Goal: Information Seeking & Learning: Learn about a topic

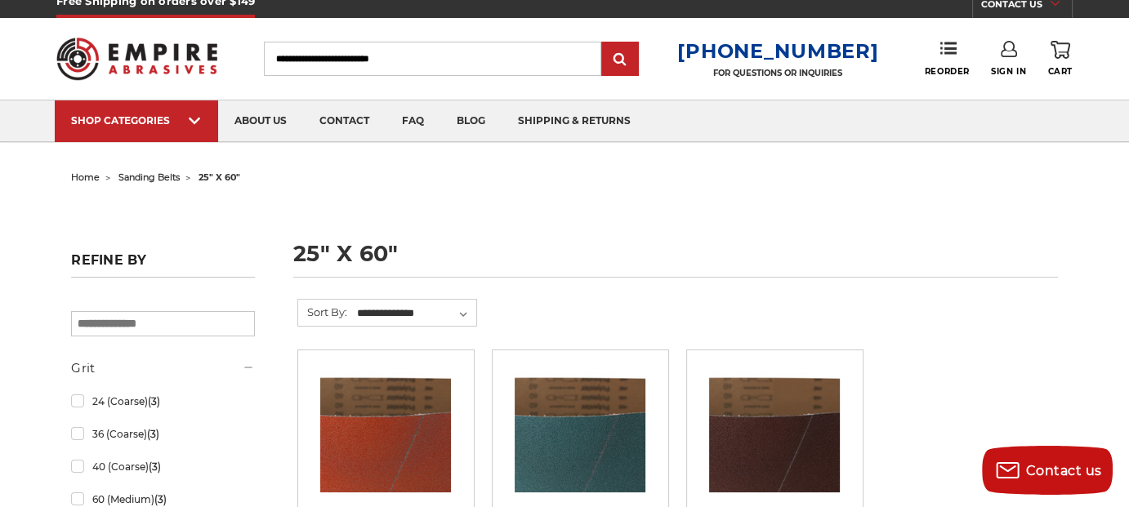
scroll to position [11, 0]
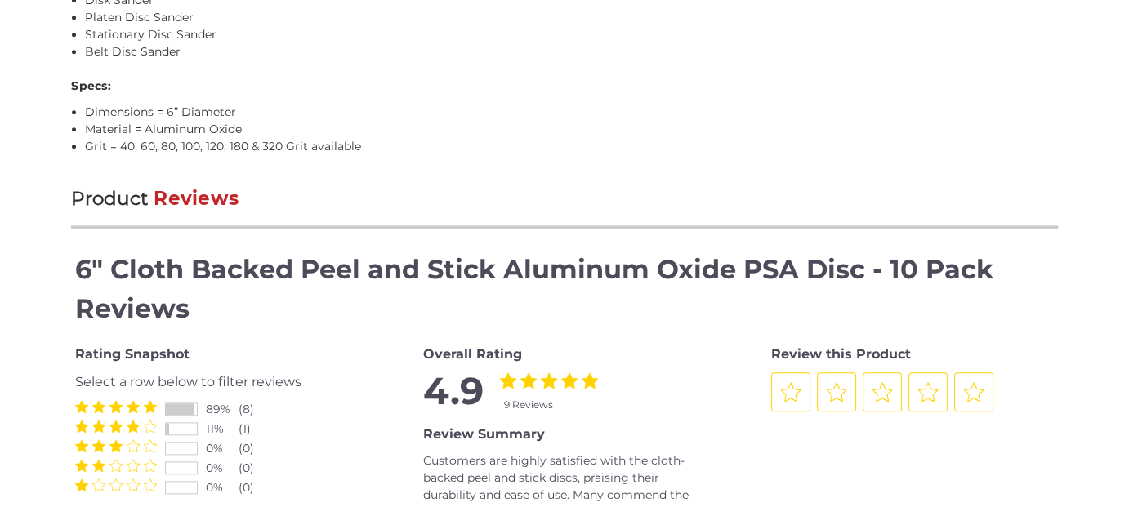
scroll to position [1757, 0]
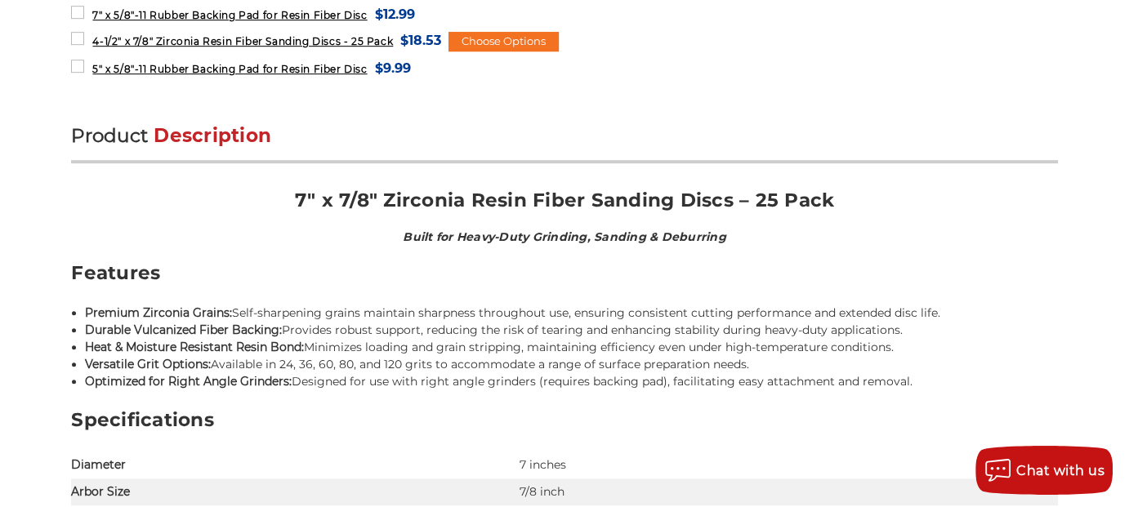
scroll to position [966, 0]
click at [450, 199] on h2 "7" x 7/8" Zirconia Resin Fiber Sanding Discs – 25 Pack" at bounding box center [564, 207] width 986 height 37
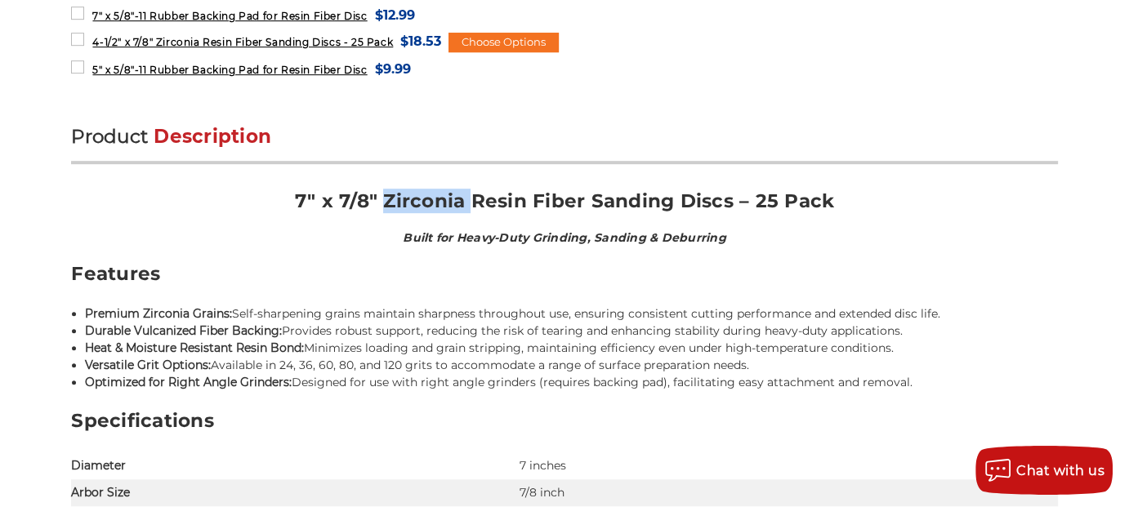
click at [450, 199] on h2 "7" x 7/8" Zirconia Resin Fiber Sanding Discs – 25 Pack" at bounding box center [564, 207] width 986 height 37
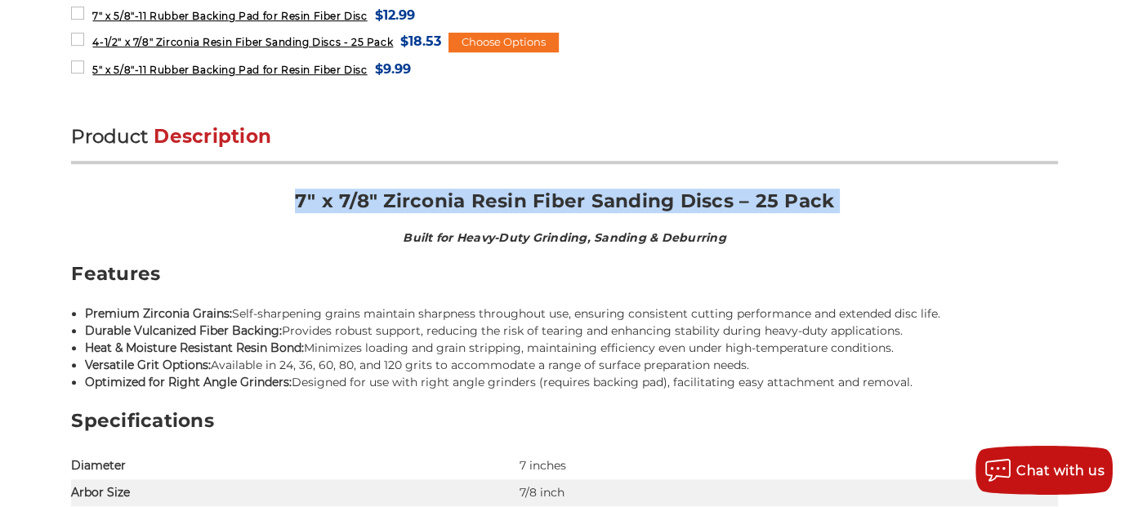
click at [450, 199] on h2 "7" x 7/8" Zirconia Resin Fiber Sanding Discs – 25 Pack" at bounding box center [564, 207] width 986 height 37
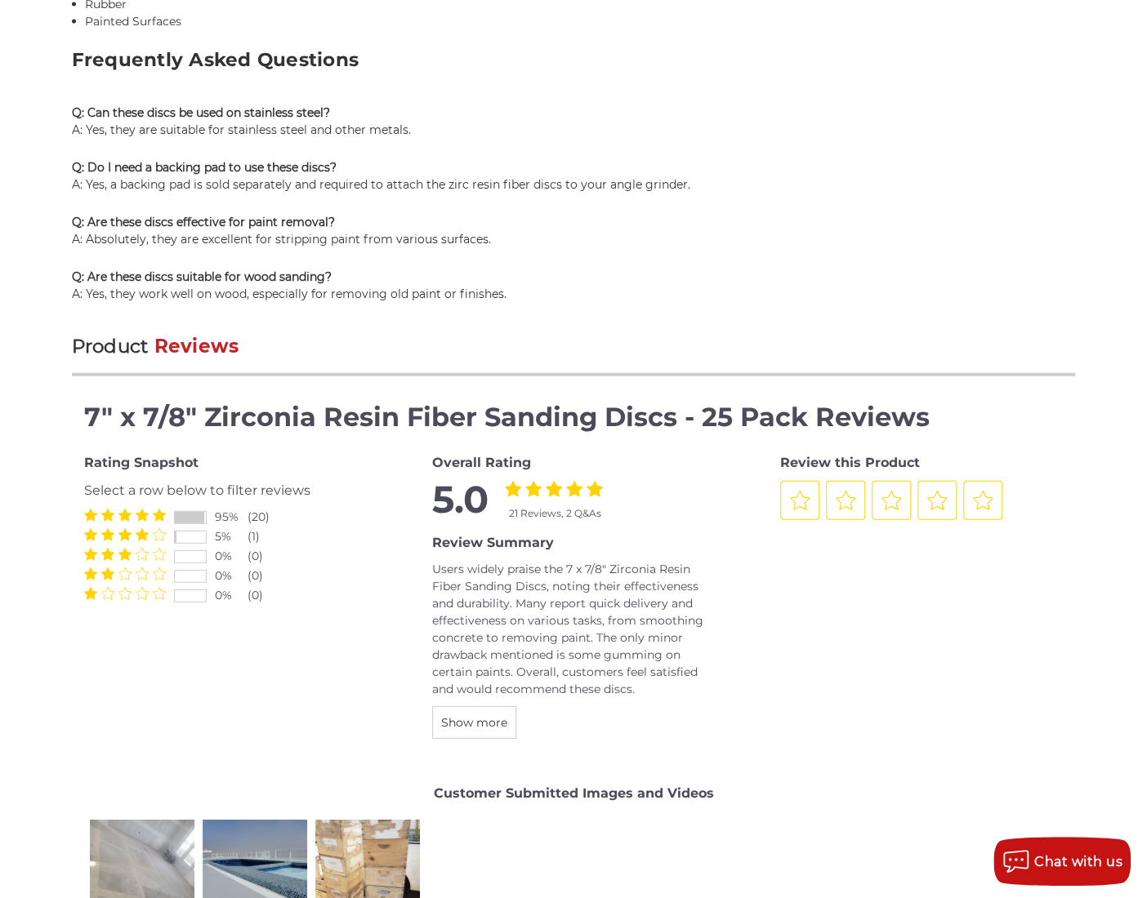
scroll to position [1951, 0]
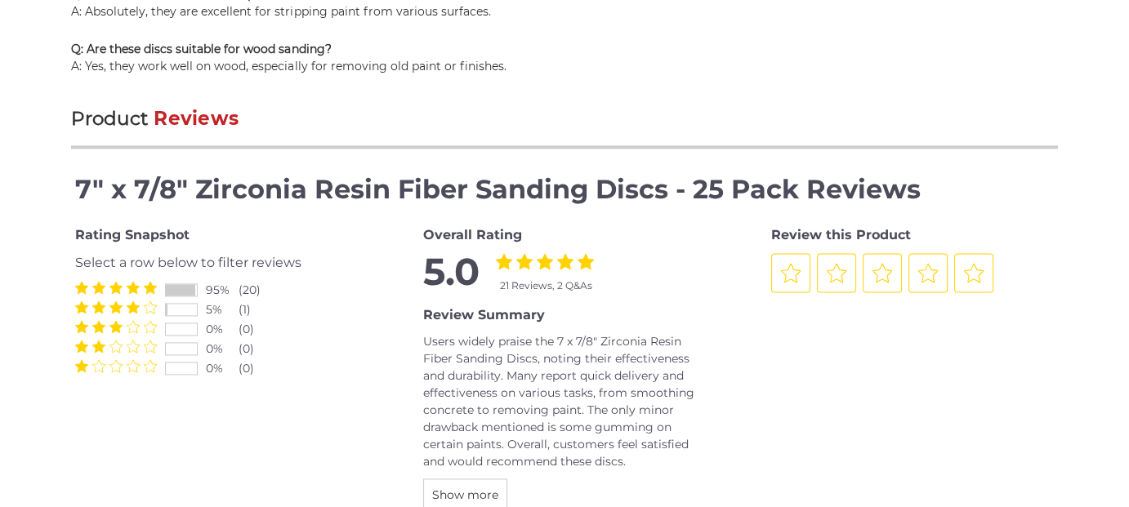
scroll to position [2175, 0]
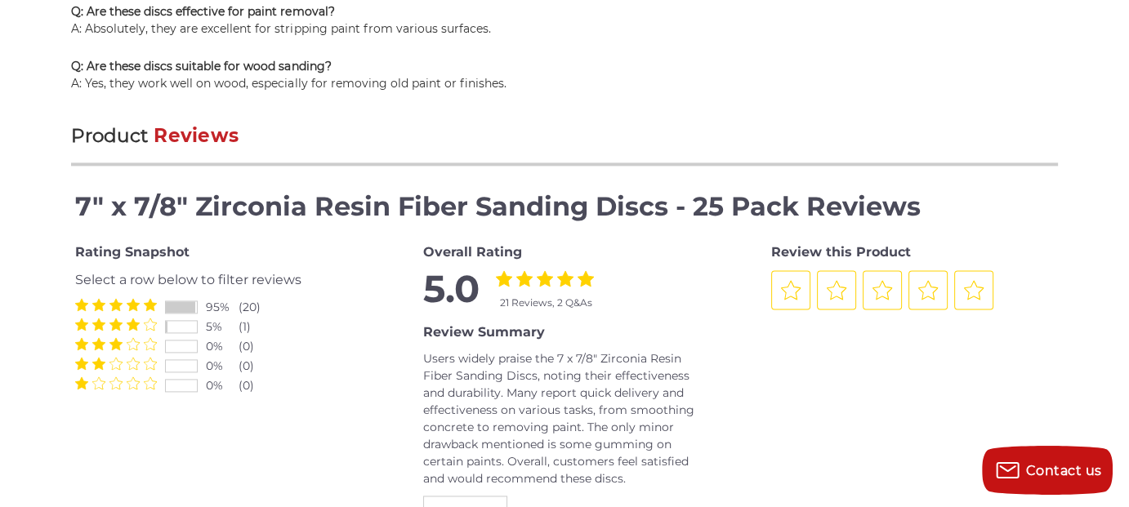
scroll to position [2157, 0]
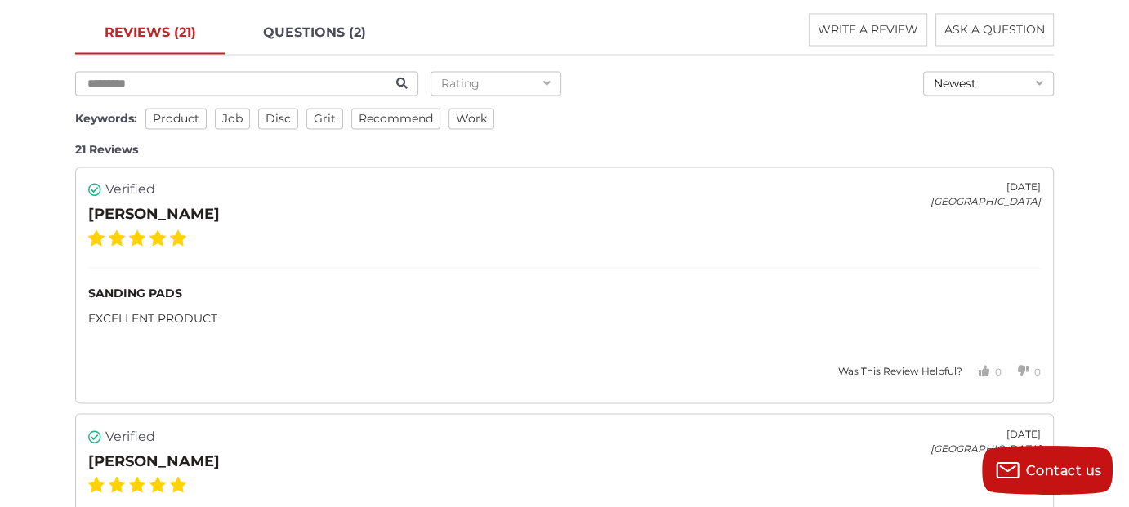
scroll to position [2741, 0]
